Goal: Task Accomplishment & Management: Complete application form

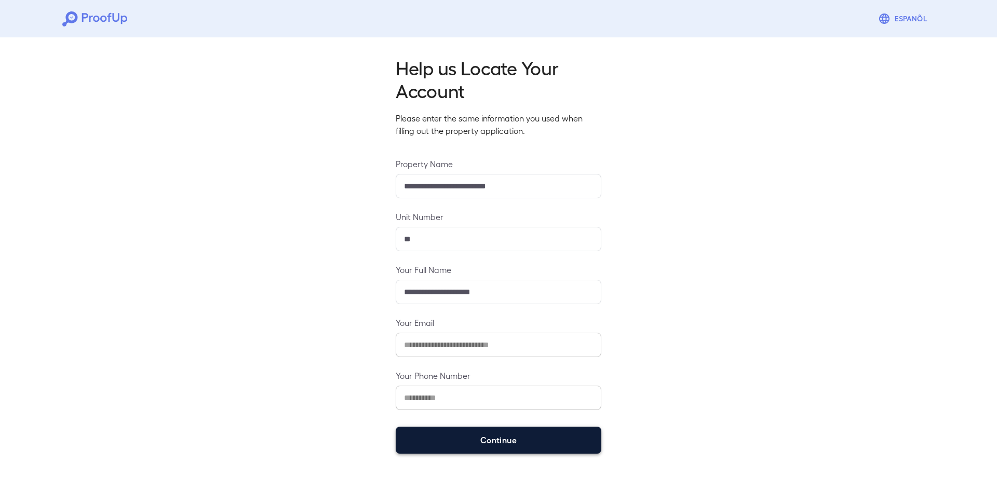
click at [426, 432] on button "Continue" at bounding box center [499, 440] width 206 height 27
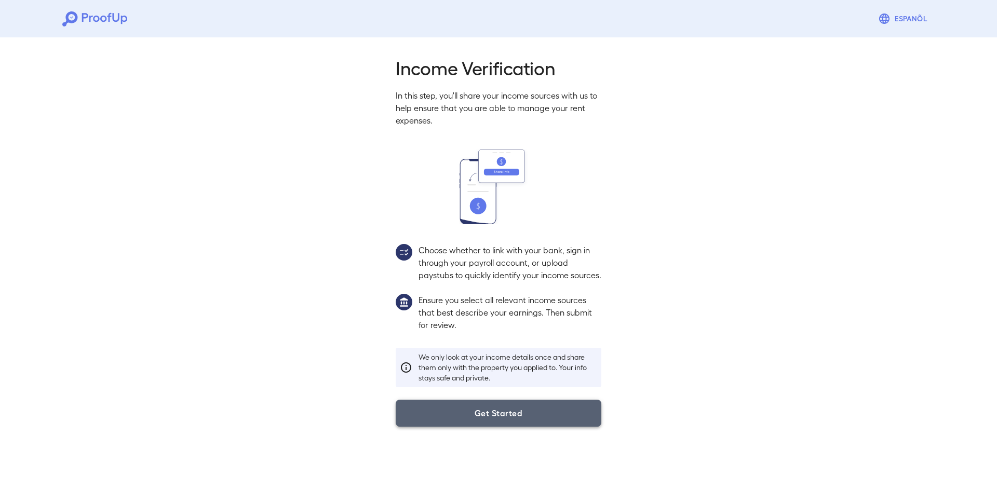
click at [477, 416] on button "Get Started" at bounding box center [499, 413] width 206 height 27
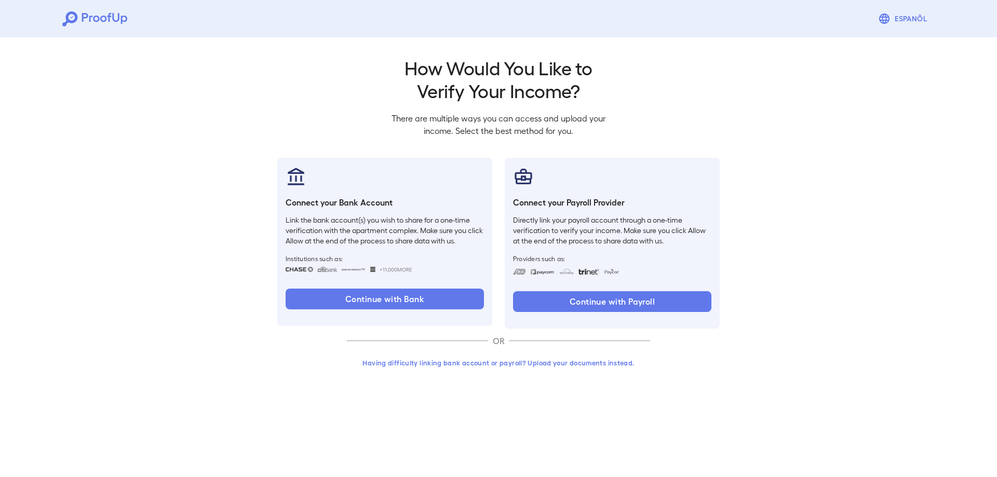
click at [448, 369] on button "Having difficulty linking bank account or payroll? Upload your documents instea…" at bounding box center [498, 363] width 303 height 19
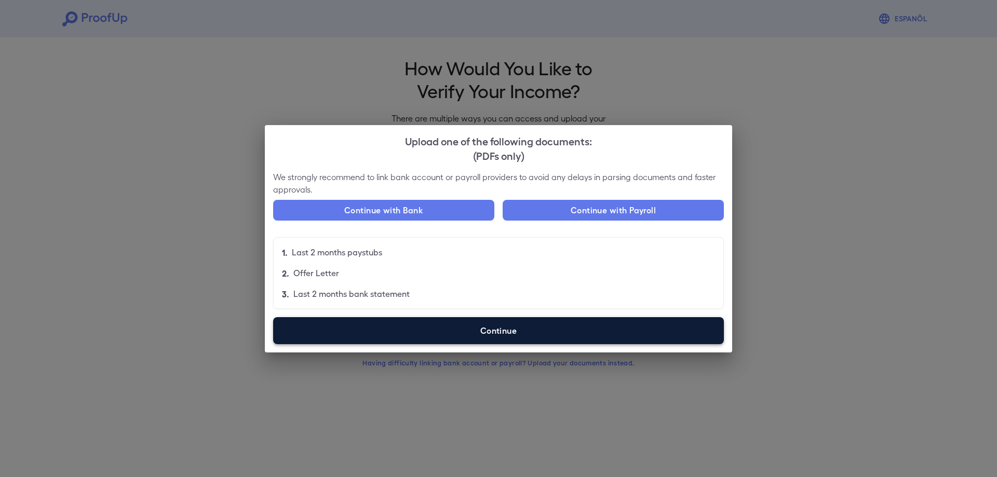
click at [499, 326] on label "Continue" at bounding box center [498, 330] width 451 height 27
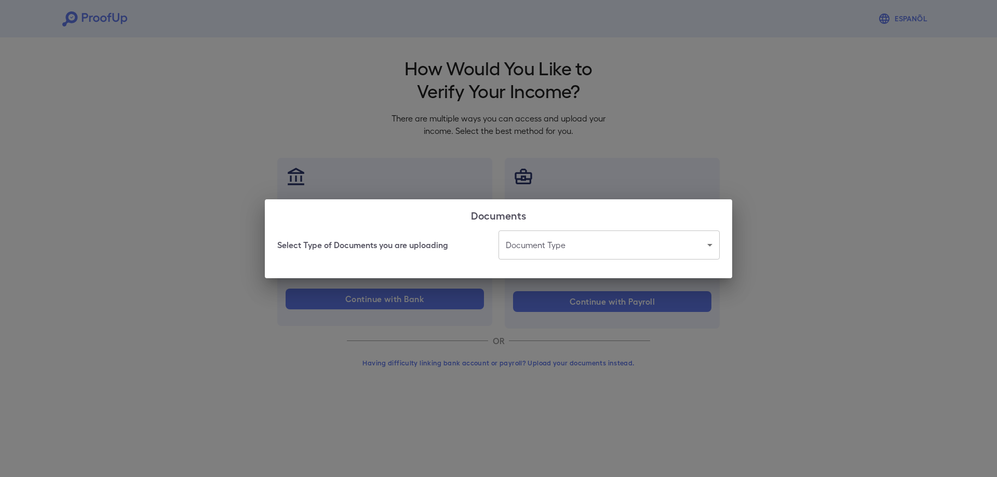
click at [549, 243] on body "Espanõl Go back How Would You Like to Verify Your Income? There are multiple wa…" at bounding box center [498, 198] width 997 height 397
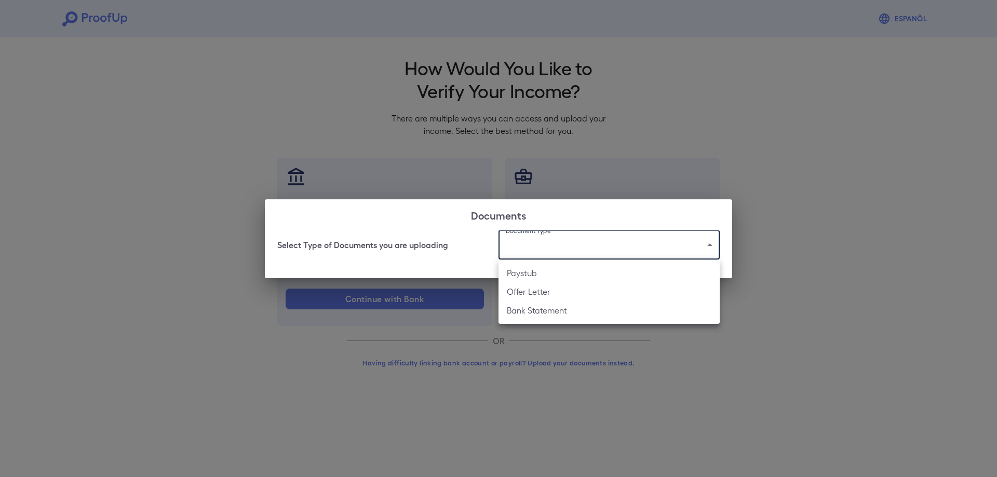
click at [543, 269] on li "Paystub" at bounding box center [608, 273] width 221 height 19
type input "*******"
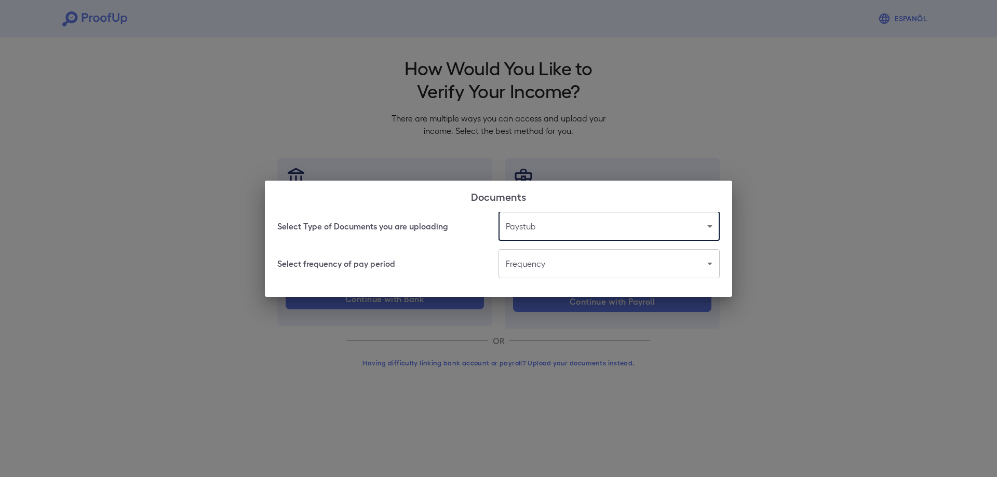
click at [543, 264] on body "Espanõl Go back How Would You Like to Verify Your Income? There are multiple wa…" at bounding box center [498, 198] width 997 height 397
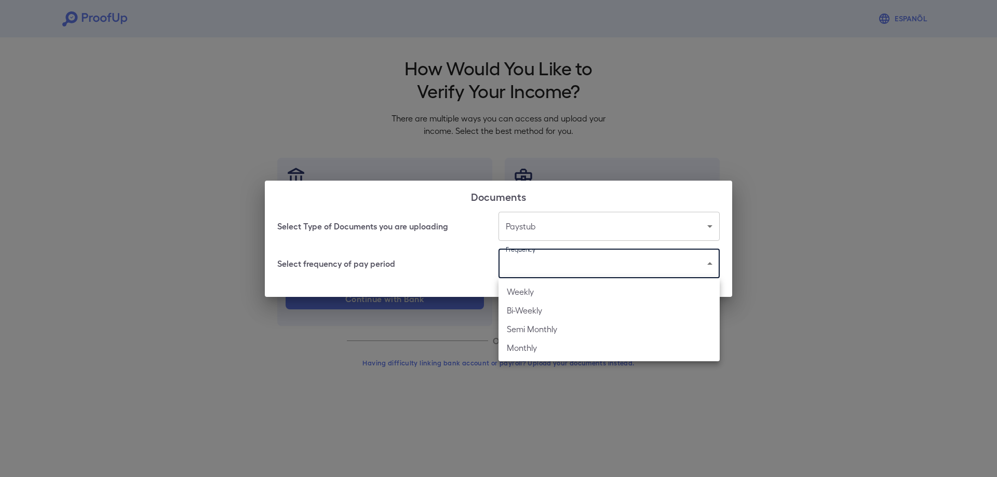
click at [548, 295] on li "Weekly" at bounding box center [608, 291] width 221 height 19
type input "******"
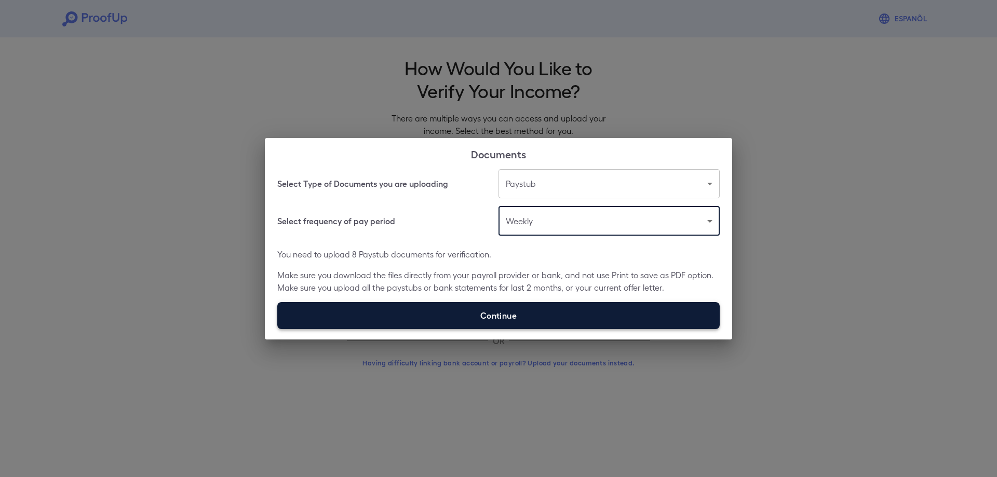
click at [520, 314] on label "Continue" at bounding box center [498, 315] width 442 height 27
click at [278, 329] on input "Continue" at bounding box center [277, 329] width 1 height 1
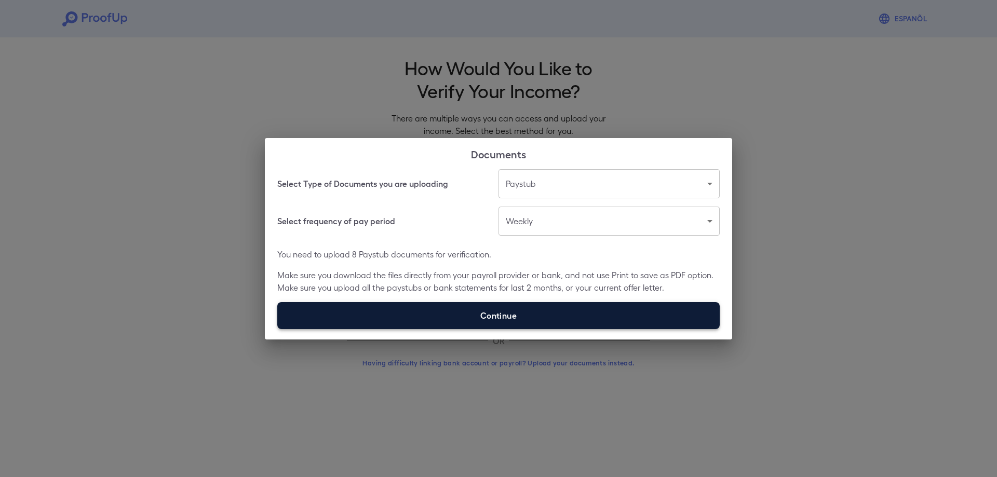
click at [502, 319] on label "Continue" at bounding box center [498, 315] width 442 height 27
click at [278, 329] on input "Continue" at bounding box center [277, 329] width 1 height 1
type input "**********"
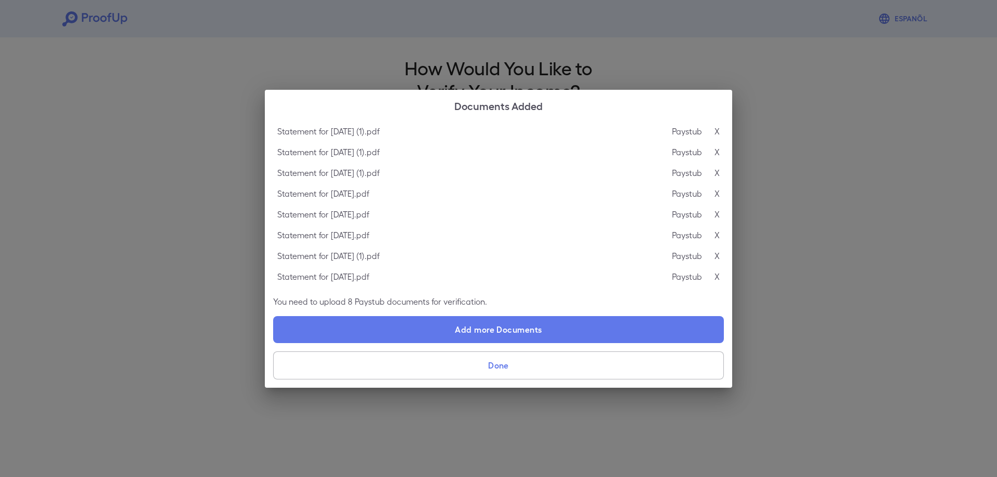
click at [443, 361] on button "Done" at bounding box center [498, 366] width 451 height 28
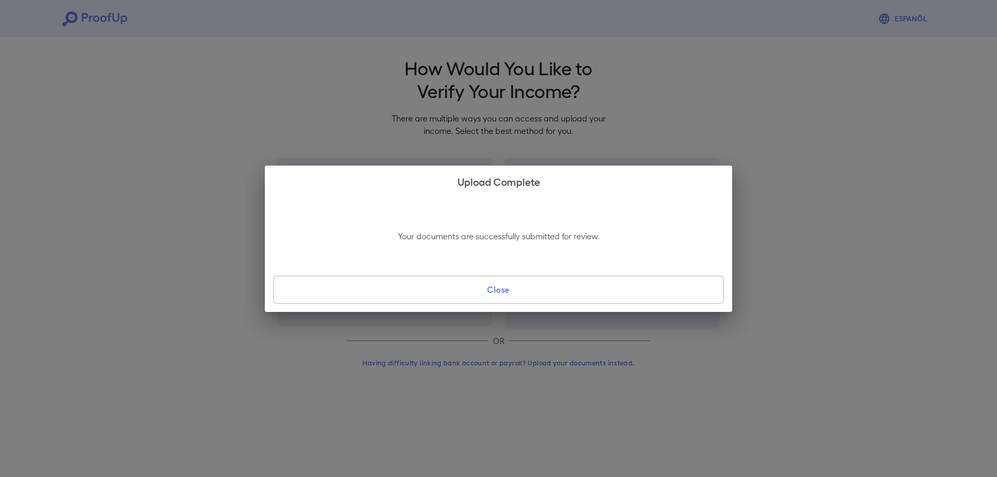
click at [493, 296] on button "Close" at bounding box center [498, 290] width 451 height 28
